Goal: Task Accomplishment & Management: Complete application form

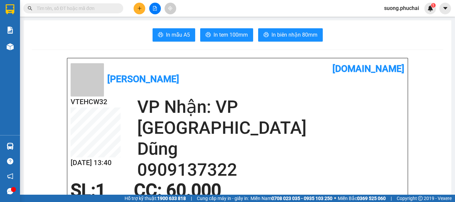
click at [137, 10] on icon "plus" at bounding box center [139, 8] width 5 height 5
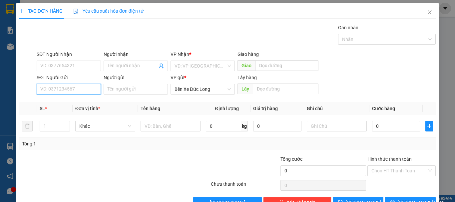
paste input "0867584258"
type input "0867584258"
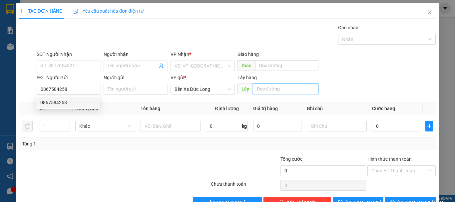
click at [273, 90] on input "text" at bounding box center [286, 89] width 66 height 11
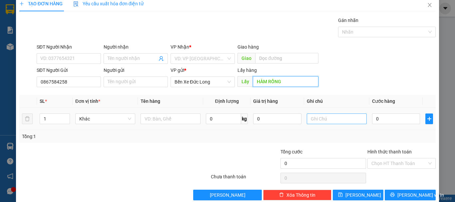
scroll to position [19, 0]
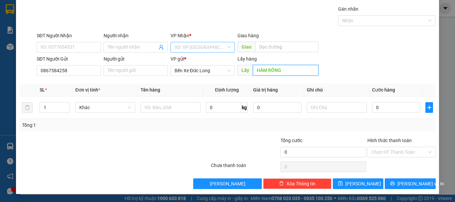
type input "HÀM RỒNG"
click at [198, 46] on input "search" at bounding box center [200, 47] width 52 height 10
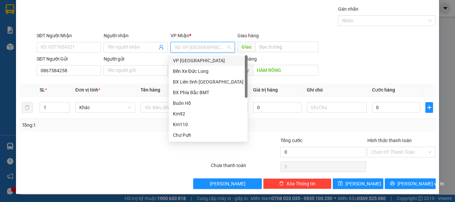
click at [190, 60] on div "VP [GEOGRAPHIC_DATA]" at bounding box center [208, 60] width 71 height 7
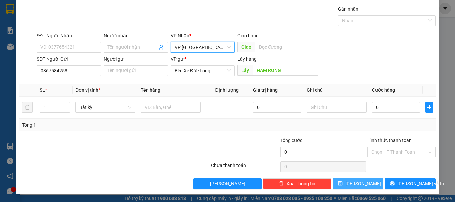
click at [353, 182] on button "[PERSON_NAME]" at bounding box center [358, 183] width 51 height 11
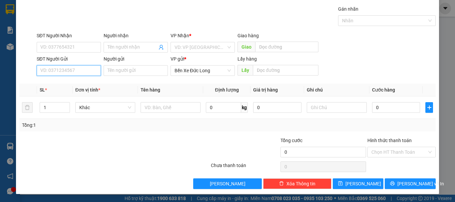
paste input "0889131246"
type input "0889131246"
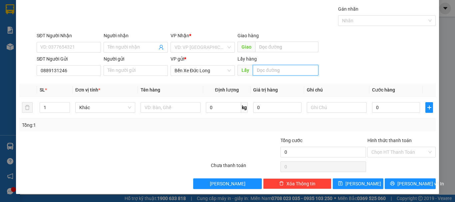
paste input "COREC VINA"
click at [189, 42] on div "VD: VP [GEOGRAPHIC_DATA]" at bounding box center [202, 47] width 64 height 11
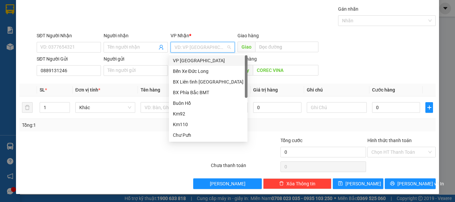
click at [187, 60] on div "VP [GEOGRAPHIC_DATA]" at bounding box center [208, 60] width 71 height 7
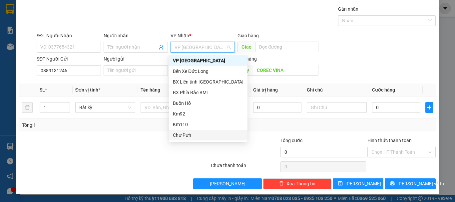
click at [387, 71] on div "SĐT Người Gửi 0889131246 Người gửi Tên người gửi VP gửi * Bến [PERSON_NAME] Lấy…" at bounding box center [235, 66] width 401 height 23
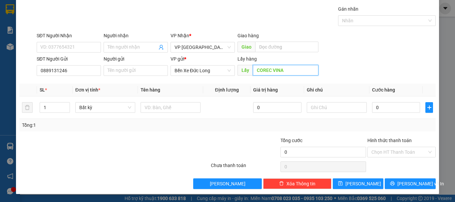
click at [287, 71] on input "COREC VINA" at bounding box center [286, 70] width 66 height 11
click at [284, 71] on input "COREC VINA" at bounding box center [286, 70] width 66 height 11
type input "COREC"
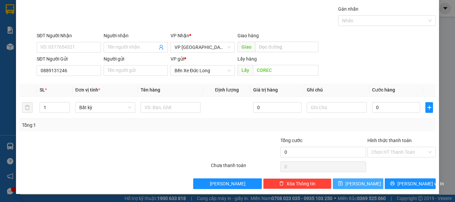
click at [357, 184] on span "[PERSON_NAME]" at bounding box center [363, 183] width 36 height 7
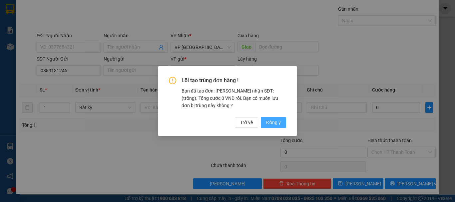
click at [268, 121] on span "Đồng ý" at bounding box center [273, 122] width 15 height 7
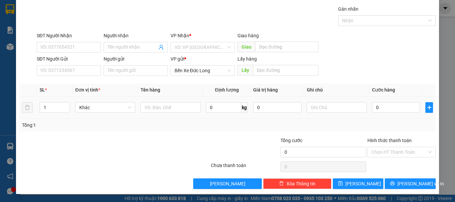
scroll to position [0, 0]
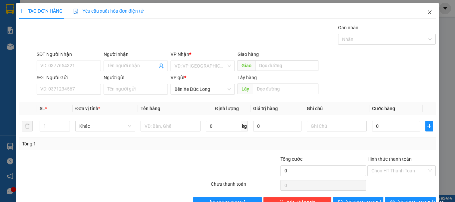
click at [427, 11] on icon "close" at bounding box center [429, 12] width 5 height 5
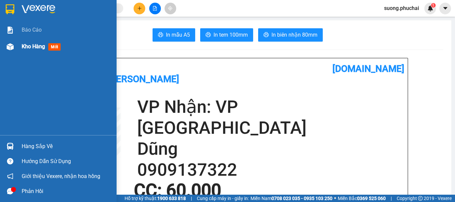
click at [27, 48] on span "Kho hàng" at bounding box center [33, 46] width 23 height 6
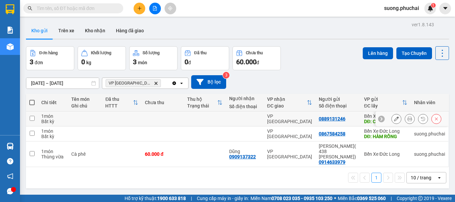
click at [32, 116] on input "checkbox" at bounding box center [32, 118] width 5 height 5
checkbox input "true"
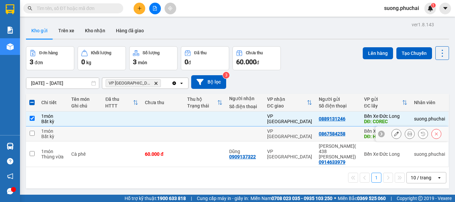
click at [31, 132] on input "checkbox" at bounding box center [32, 133] width 5 height 5
checkbox input "true"
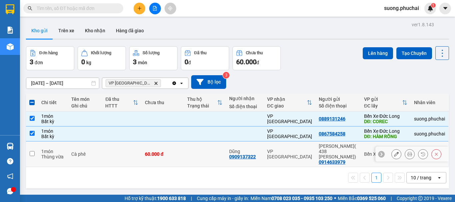
click at [30, 152] on input "checkbox" at bounding box center [32, 153] width 5 height 5
checkbox input "true"
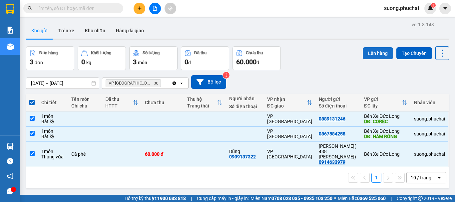
click at [373, 53] on button "Lên hàng" at bounding box center [377, 53] width 30 height 12
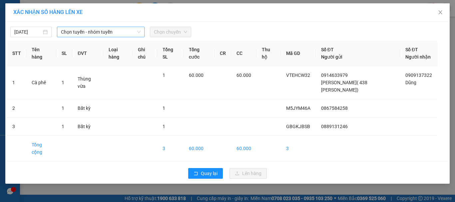
click at [74, 32] on span "Chọn tuyến - nhóm tuyến" at bounding box center [101, 32] width 80 height 10
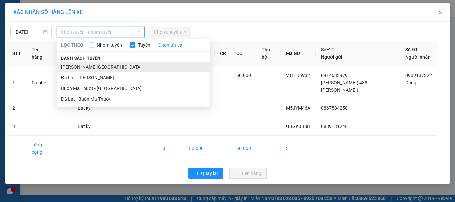
click at [84, 66] on li "[PERSON_NAME][GEOGRAPHIC_DATA]" at bounding box center [133, 67] width 153 height 11
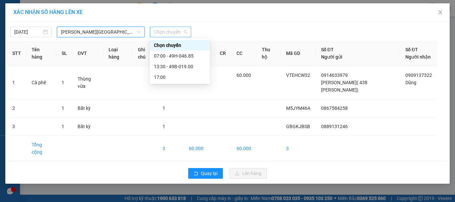
click at [162, 35] on span "Chọn chuyến" at bounding box center [170, 32] width 33 height 10
click at [159, 78] on div "17:00" at bounding box center [180, 77] width 52 height 7
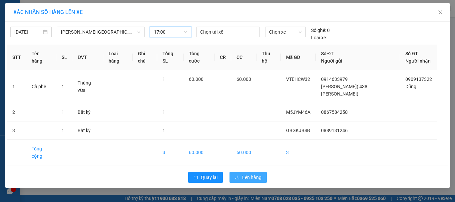
click at [251, 174] on span "Lên hàng" at bounding box center [251, 177] width 19 height 7
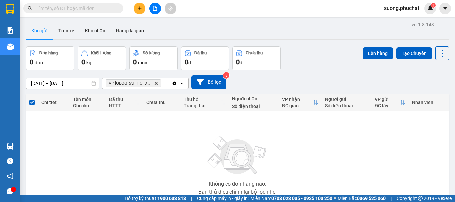
click at [154, 10] on icon "file-add" at bounding box center [154, 8] width 5 height 5
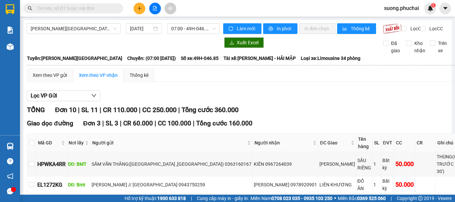
click at [182, 28] on span "07:00 - 49H-046.85" at bounding box center [193, 29] width 45 height 10
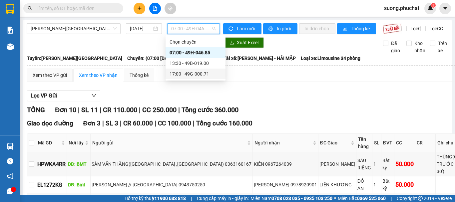
click at [182, 75] on div "17:00 - 49G-000.71" at bounding box center [195, 73] width 52 height 7
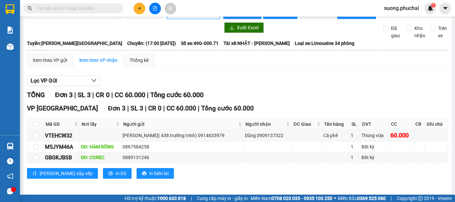
scroll to position [23, 0]
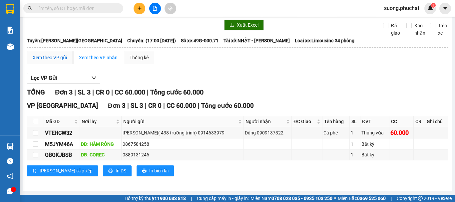
click at [60, 57] on div "Xem theo VP gửi" at bounding box center [50, 57] width 34 height 7
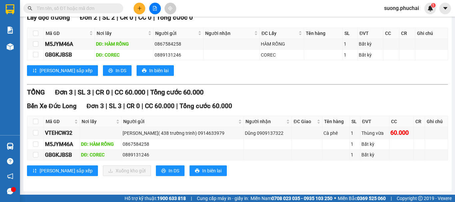
scroll to position [98, 0]
click at [392, 8] on span "suong.phuchai" at bounding box center [401, 8] width 46 height 8
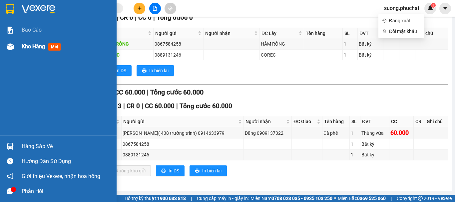
drag, startPoint x: 36, startPoint y: 44, endPoint x: 46, endPoint y: 47, distance: 10.3
click at [36, 44] on span "Kho hàng" at bounding box center [33, 46] width 23 height 6
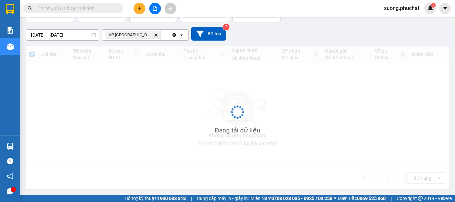
scroll to position [48, 0]
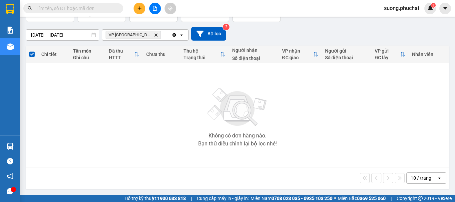
click at [157, 8] on button at bounding box center [155, 9] width 12 height 12
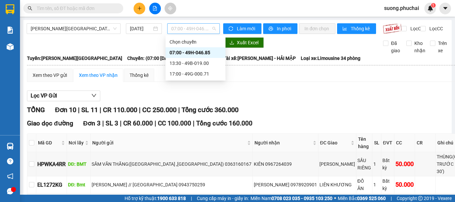
click at [173, 26] on span "07:00 - 49H-046.85" at bounding box center [193, 29] width 45 height 10
click at [188, 65] on div "13:30 - 49B-019.00" at bounding box center [195, 63] width 52 height 7
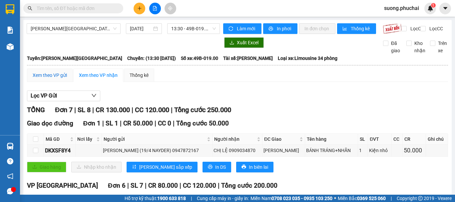
click at [60, 79] on div "Xem theo VP gửi" at bounding box center [50, 75] width 34 height 7
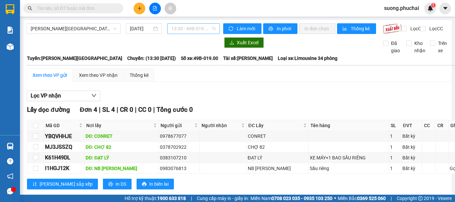
click at [184, 27] on span "13:30 - 49B-019.00" at bounding box center [193, 29] width 45 height 10
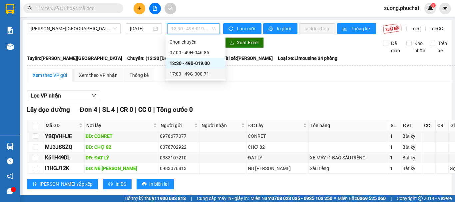
click at [192, 74] on div "17:00 - 49G-000.71" at bounding box center [195, 73] width 52 height 7
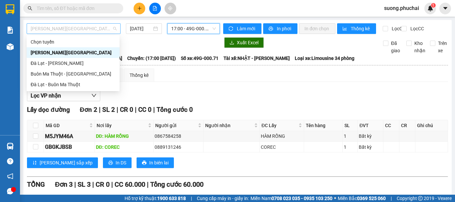
click at [59, 31] on span "[PERSON_NAME][GEOGRAPHIC_DATA]" at bounding box center [74, 29] width 86 height 10
click at [41, 63] on div "Đà Lạt - [PERSON_NAME]" at bounding box center [73, 63] width 85 height 7
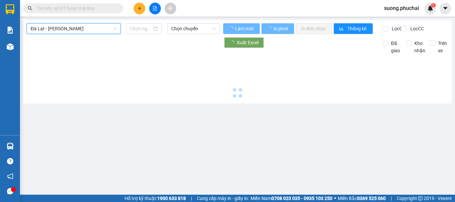
type input "[DATE]"
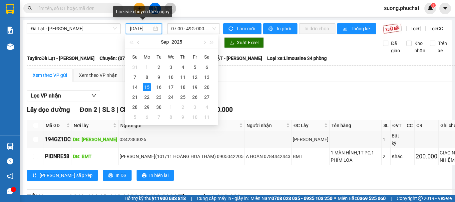
click at [134, 26] on input "[DATE]" at bounding box center [141, 28] width 22 height 7
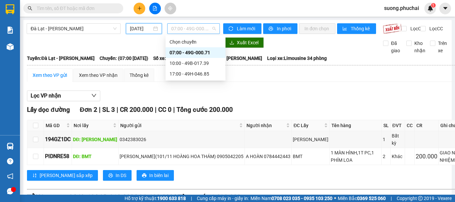
click at [180, 29] on span "07:00 - 49G-000.71" at bounding box center [193, 29] width 45 height 10
click at [100, 79] on div "Xem theo VP nhận" at bounding box center [98, 75] width 39 height 7
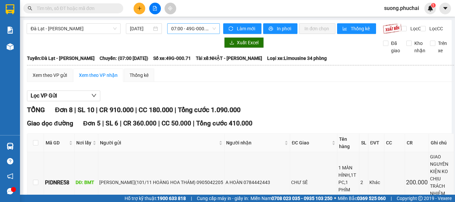
click at [182, 27] on span "07:00 - 49G-000.71" at bounding box center [193, 29] width 45 height 10
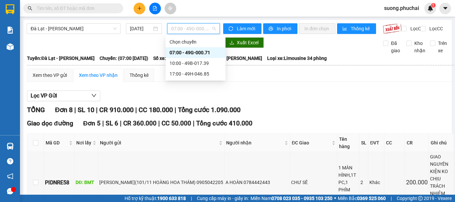
click at [188, 53] on div "07:00 - 49G-000.71" at bounding box center [195, 52] width 52 height 7
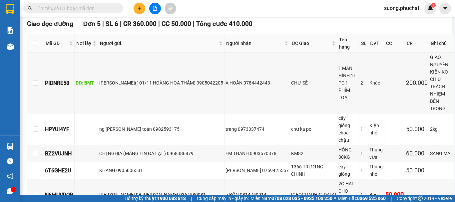
scroll to position [100, 0]
click at [139, 10] on icon "plus" at bounding box center [139, 8] width 5 height 5
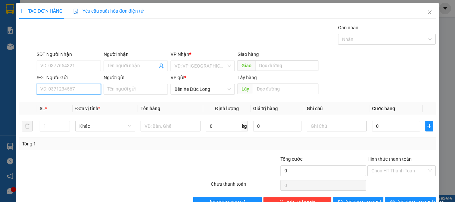
paste input "0961345467"
type input "0961345467"
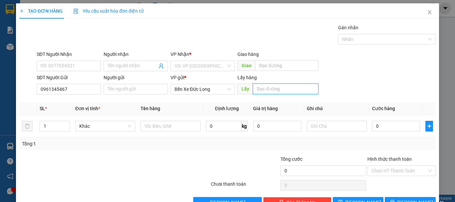
click at [259, 87] on input "text" at bounding box center [286, 89] width 66 height 11
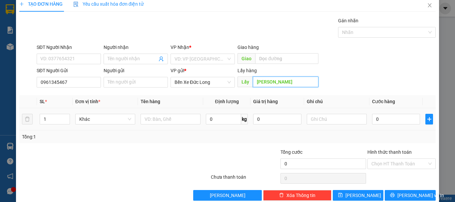
scroll to position [19, 0]
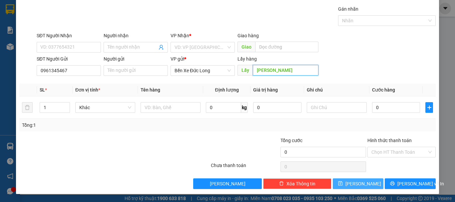
type input "[PERSON_NAME]"
click at [360, 186] on span "[PERSON_NAME]" at bounding box center [363, 183] width 36 height 7
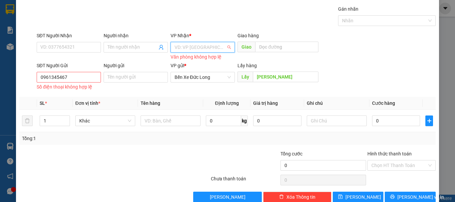
click at [195, 49] on input "search" at bounding box center [200, 47] width 52 height 10
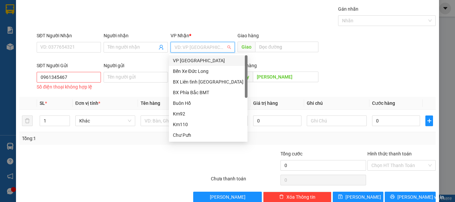
click at [184, 61] on div "VP [GEOGRAPHIC_DATA]" at bounding box center [208, 60] width 71 height 7
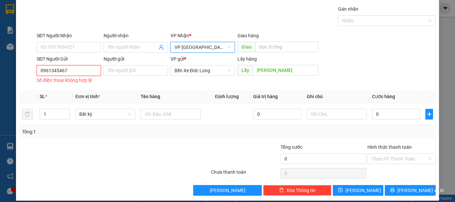
click at [81, 68] on input "0961345467" at bounding box center [69, 70] width 64 height 11
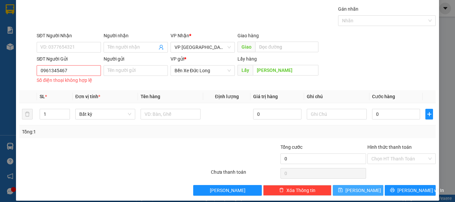
click at [358, 192] on span "[PERSON_NAME]" at bounding box center [363, 190] width 36 height 7
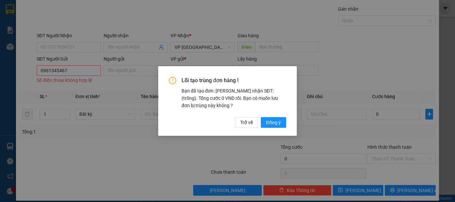
click at [73, 67] on div "Lỗi tạo trùng đơn hàng ! Bạn đã tạo đơn: Khách nhận SĐT: (trống). Tổng cước 0 V…" at bounding box center [227, 101] width 455 height 202
click at [73, 70] on div "Lỗi tạo trùng đơn hàng ! Bạn đã tạo đơn: Khách nhận SĐT: (trống). Tổng cước 0 V…" at bounding box center [227, 101] width 455 height 202
drag, startPoint x: 264, startPoint y: 135, endPoint x: 241, endPoint y: 121, distance: 26.8
click at [241, 121] on span "Trở về" at bounding box center [246, 122] width 13 height 7
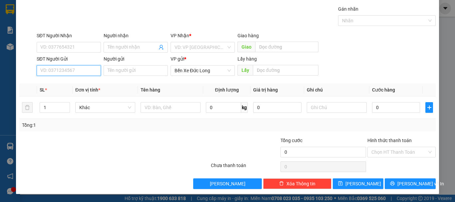
paste input "0961345467"
click at [69, 70] on input "0961345467" at bounding box center [69, 70] width 64 height 11
click at [189, 46] on input "search" at bounding box center [200, 47] width 52 height 10
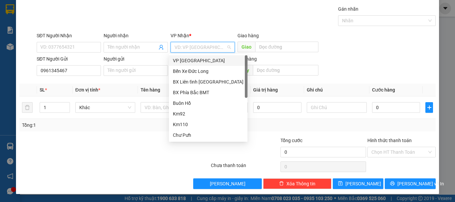
click at [180, 62] on div "VP [GEOGRAPHIC_DATA]" at bounding box center [208, 60] width 71 height 7
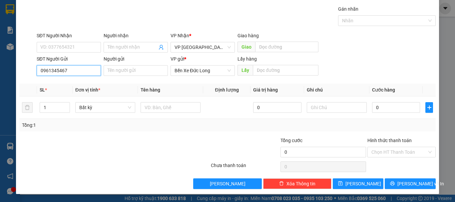
click at [41, 68] on input "0961345467" at bounding box center [69, 70] width 64 height 11
type input "0961345467"
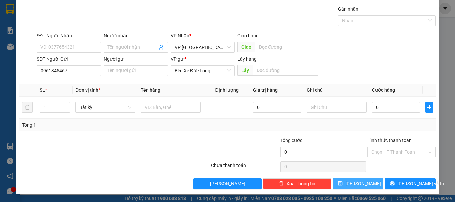
click at [370, 183] on button "[PERSON_NAME]" at bounding box center [358, 183] width 51 height 11
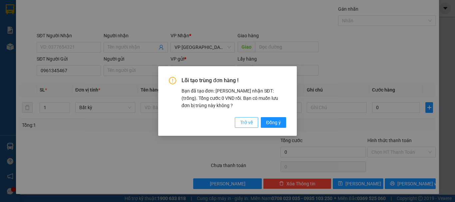
click at [247, 122] on span "Trở về" at bounding box center [246, 122] width 13 height 7
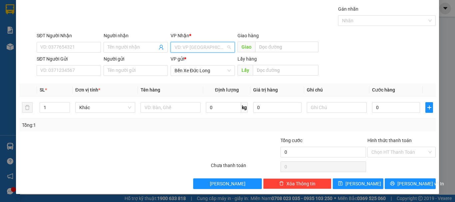
click at [186, 43] on input "search" at bounding box center [200, 47] width 52 height 10
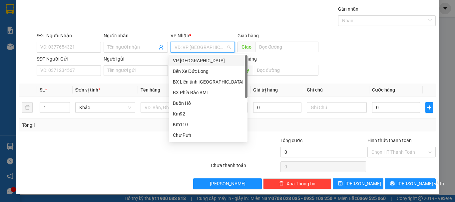
click at [183, 60] on div "VP [GEOGRAPHIC_DATA]" at bounding box center [208, 60] width 71 height 7
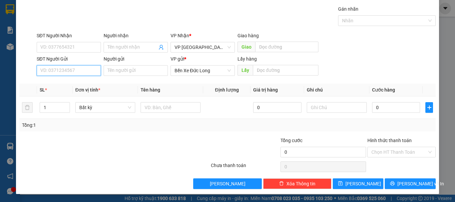
paste input "0961345467"
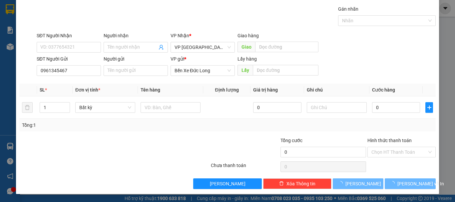
click at [40, 64] on div "SĐT Người Gửi" at bounding box center [69, 60] width 64 height 10
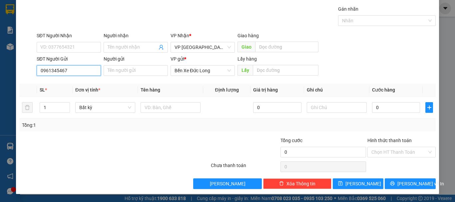
click at [40, 67] on input "0961345467" at bounding box center [69, 70] width 64 height 11
type input "0961345467"
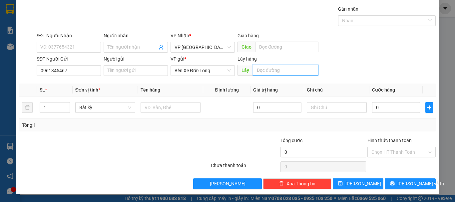
click at [296, 72] on input "text" at bounding box center [286, 70] width 66 height 11
type input "[PERSON_NAME]"
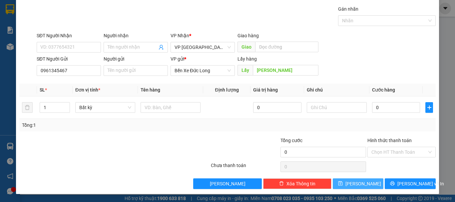
click at [360, 184] on span "[PERSON_NAME]" at bounding box center [363, 183] width 36 height 7
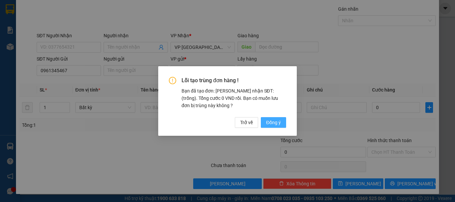
click at [273, 121] on span "Đồng ý" at bounding box center [273, 122] width 15 height 7
